Goal: Information Seeking & Learning: Check status

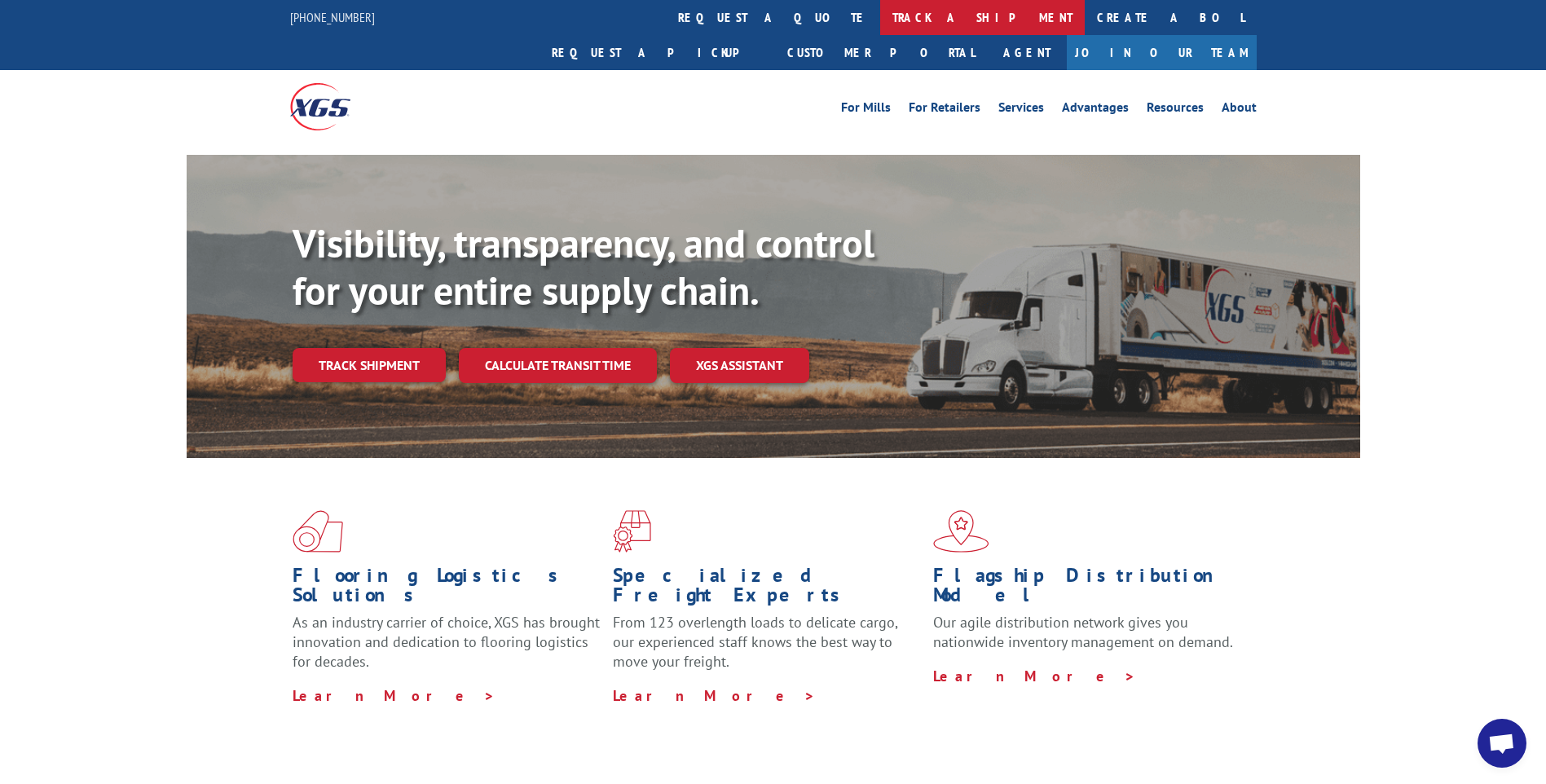
click at [880, 20] on link "track a shipment" at bounding box center [982, 17] width 204 height 35
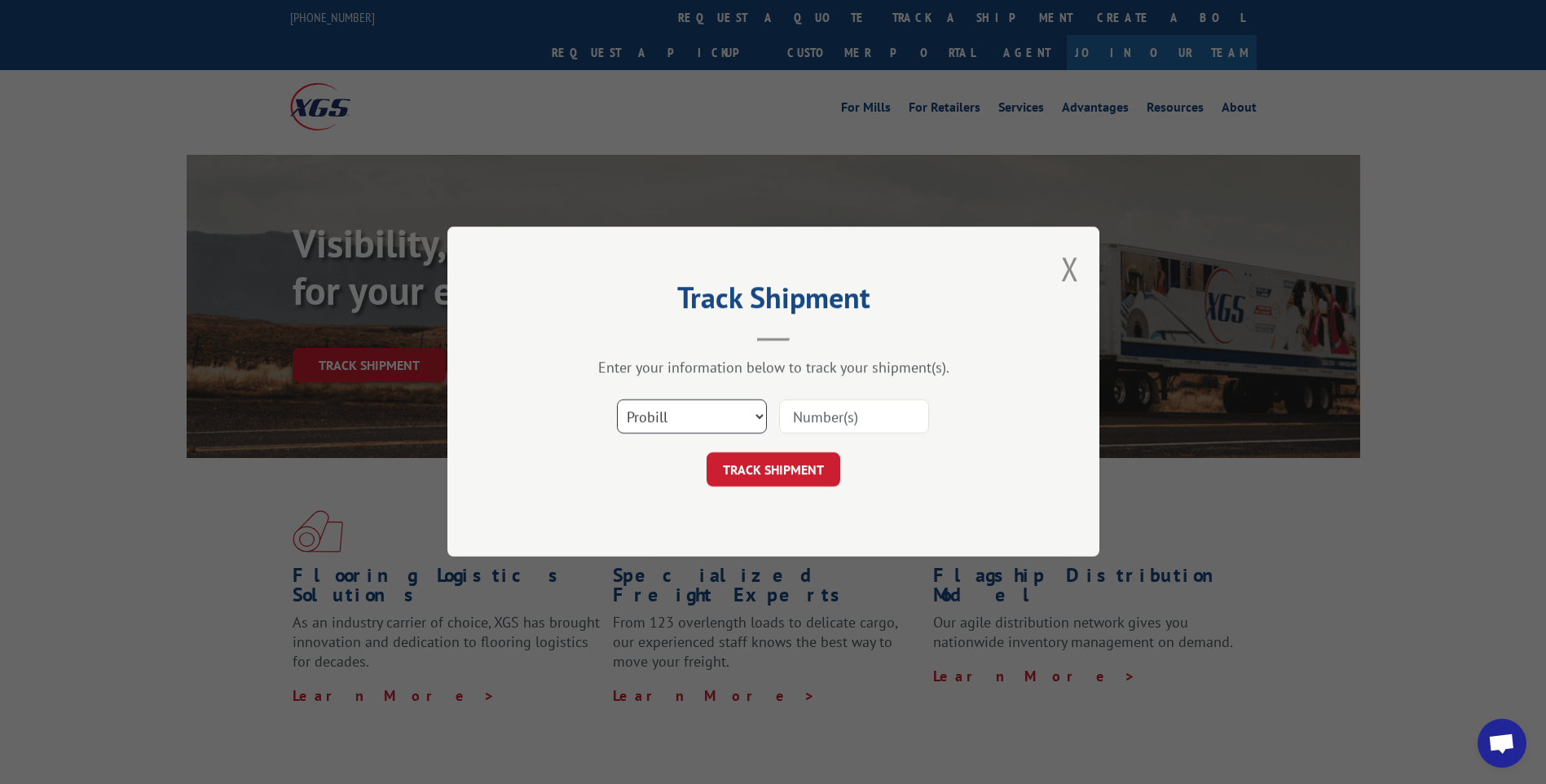
drag, startPoint x: 745, startPoint y: 408, endPoint x: 740, endPoint y: 416, distance: 9.4
click at [741, 413] on select "Select category... Probill BOL PO" at bounding box center [692, 418] width 150 height 35
select select "bol"
click at [617, 400] on select "Select category... Probill BOL PO" at bounding box center [692, 418] width 150 height 35
click at [825, 422] on input at bounding box center [854, 418] width 150 height 35
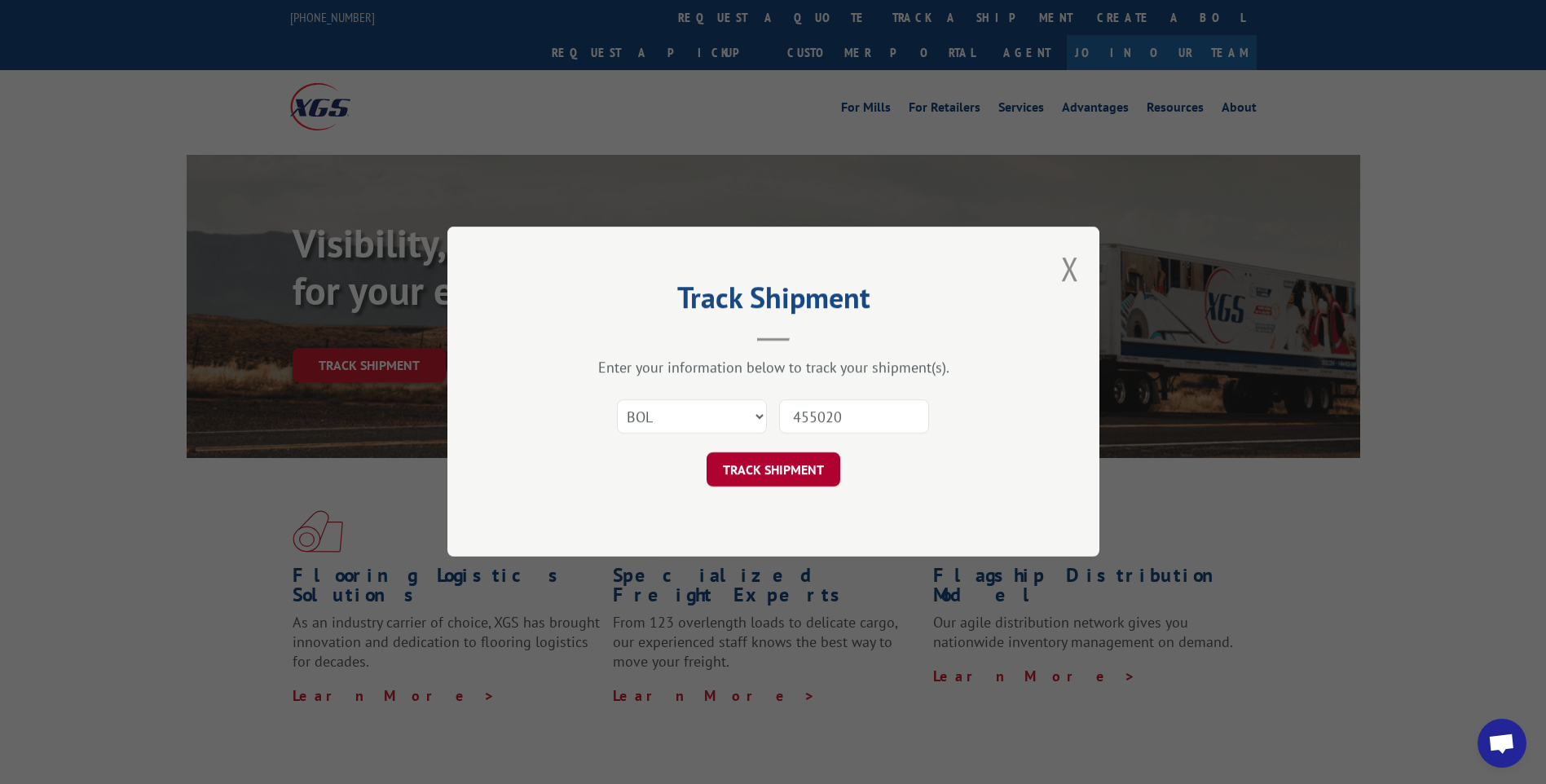
type input "455020"
click at [808, 474] on button "TRACK SHIPMENT" at bounding box center [773, 470] width 134 height 35
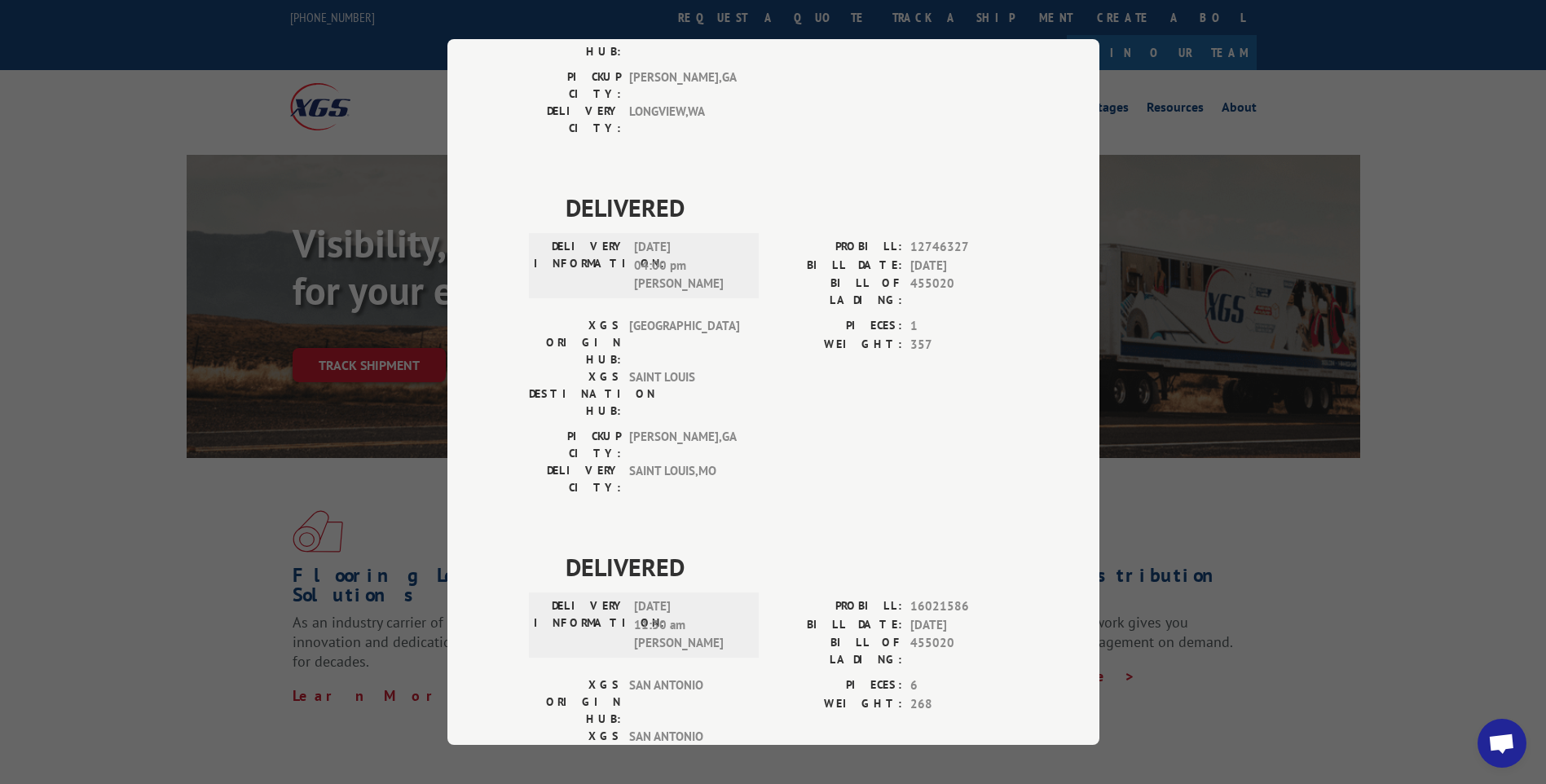
scroll to position [1140, 0]
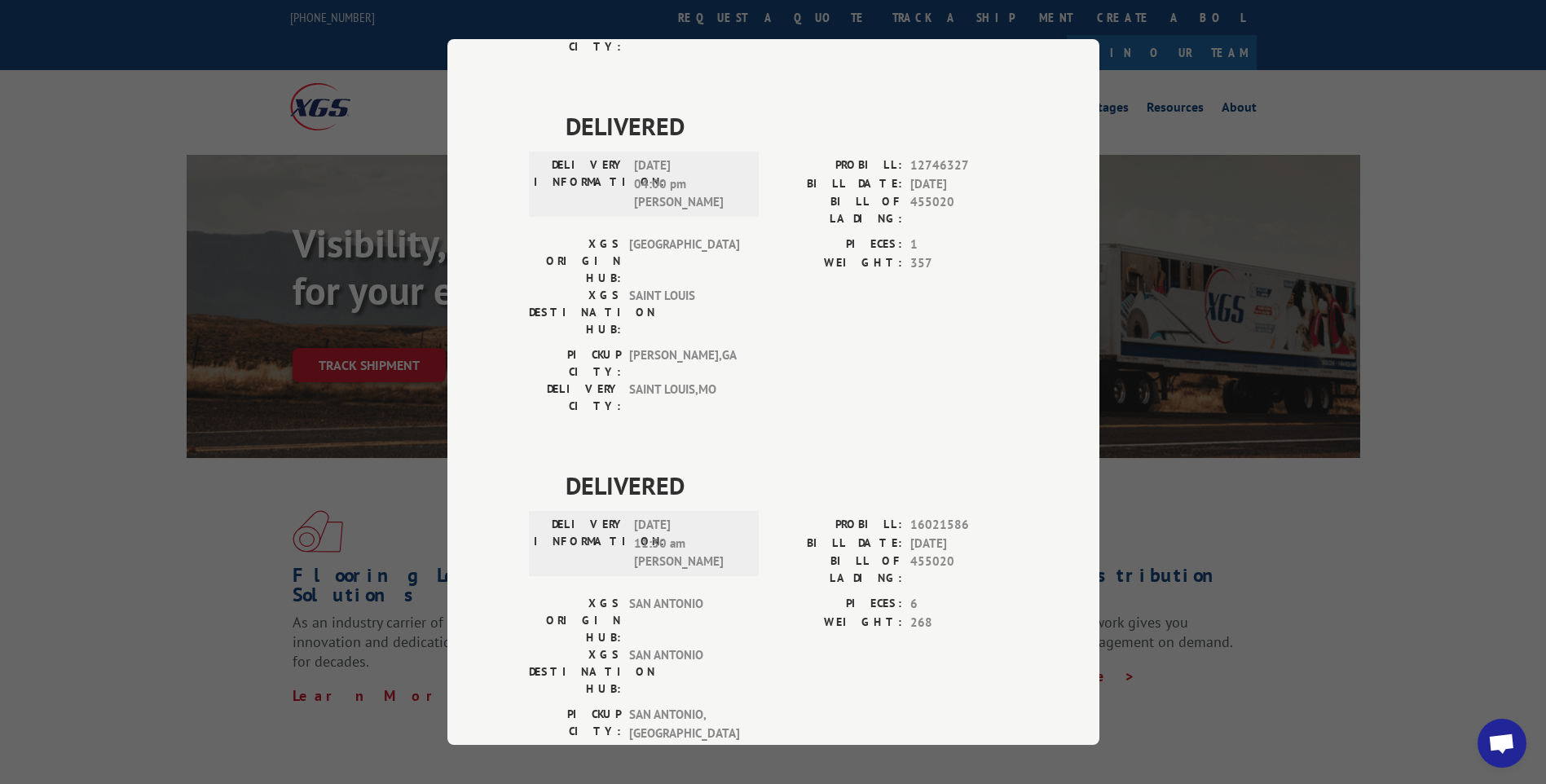
copy div "PROBILL: 17612461"
drag, startPoint x: 847, startPoint y: 463, endPoint x: 980, endPoint y: 464, distance: 133.0
copy div "PROBILL: 17612461"
